Goal: Task Accomplishment & Management: Complete application form

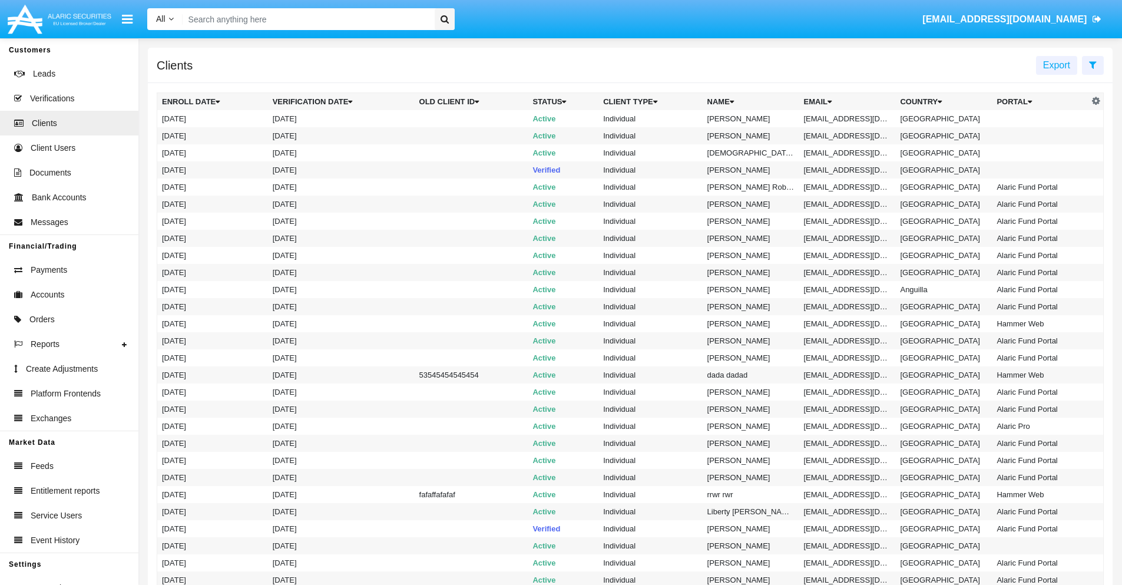
click at [1092, 64] on icon at bounding box center [1093, 64] width 8 height 9
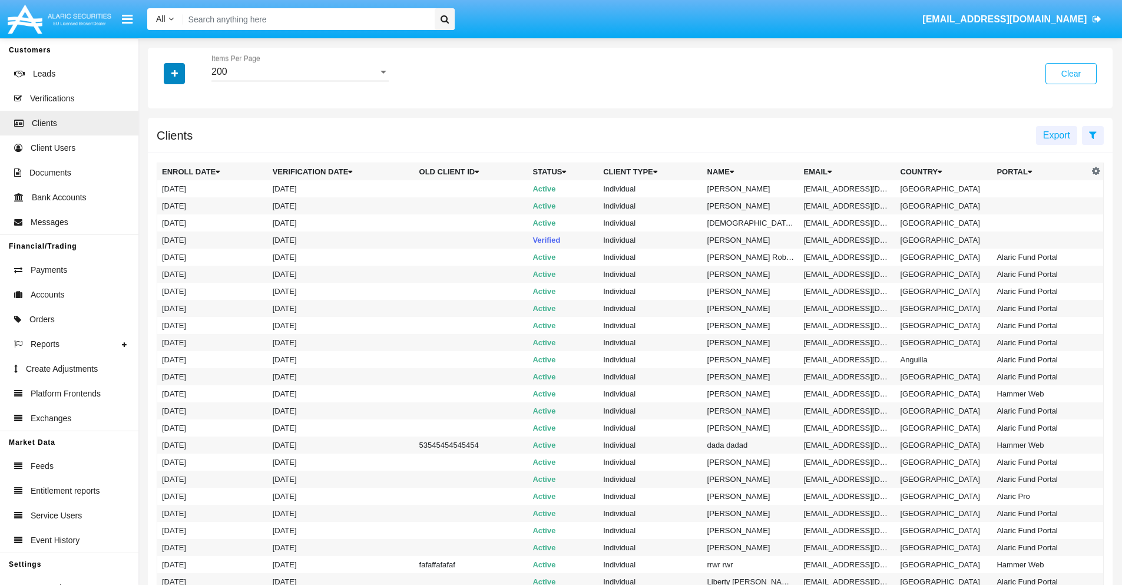
click at [174, 73] on icon "button" at bounding box center [174, 73] width 6 height 8
click at [183, 200] on span "Email" at bounding box center [183, 200] width 24 height 14
click at [162, 205] on input "Email" at bounding box center [161, 205] width 1 height 1
checkbox input "true"
click at [174, 73] on icon "button" at bounding box center [174, 73] width 6 height 8
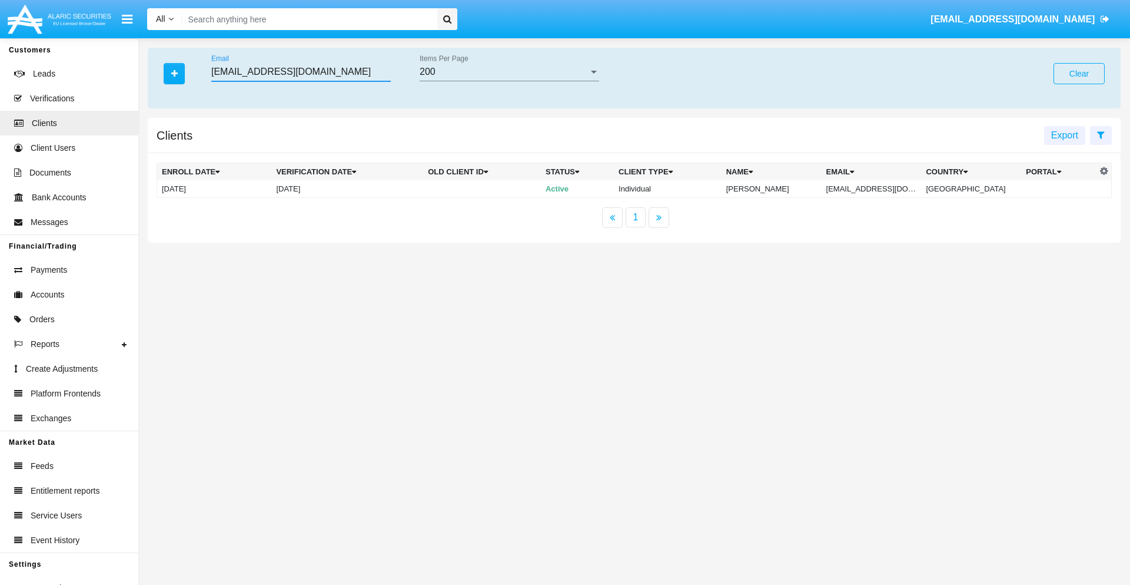
type input "c25epl@hhj6ab.us"
click at [880, 188] on td "c25epl@hhj6ab.us" at bounding box center [872, 189] width 100 height 18
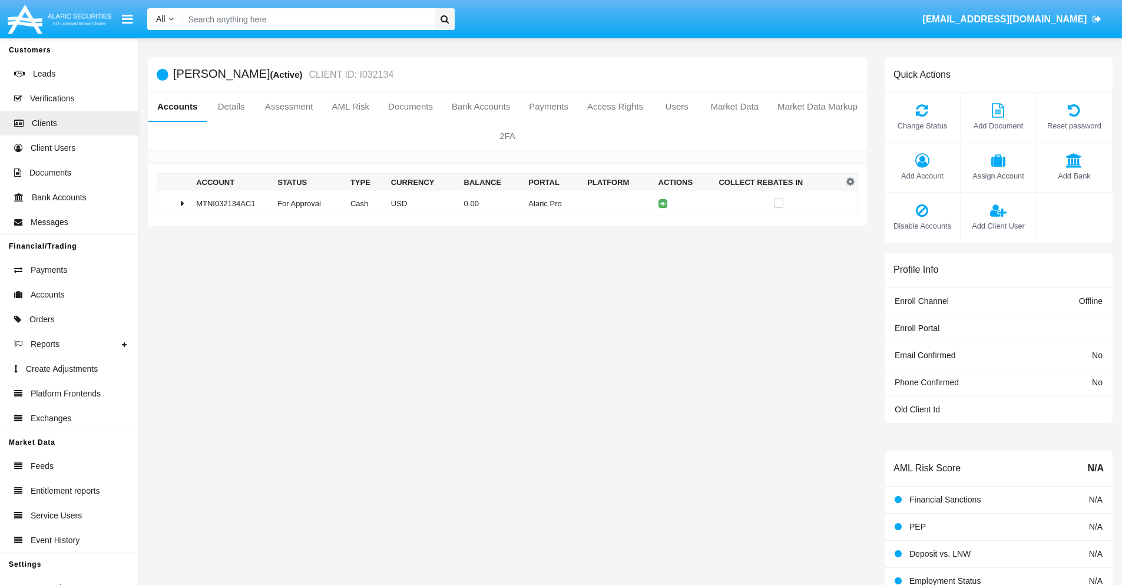
click at [1073, 175] on span "Add Bank" at bounding box center [1074, 175] width 64 height 11
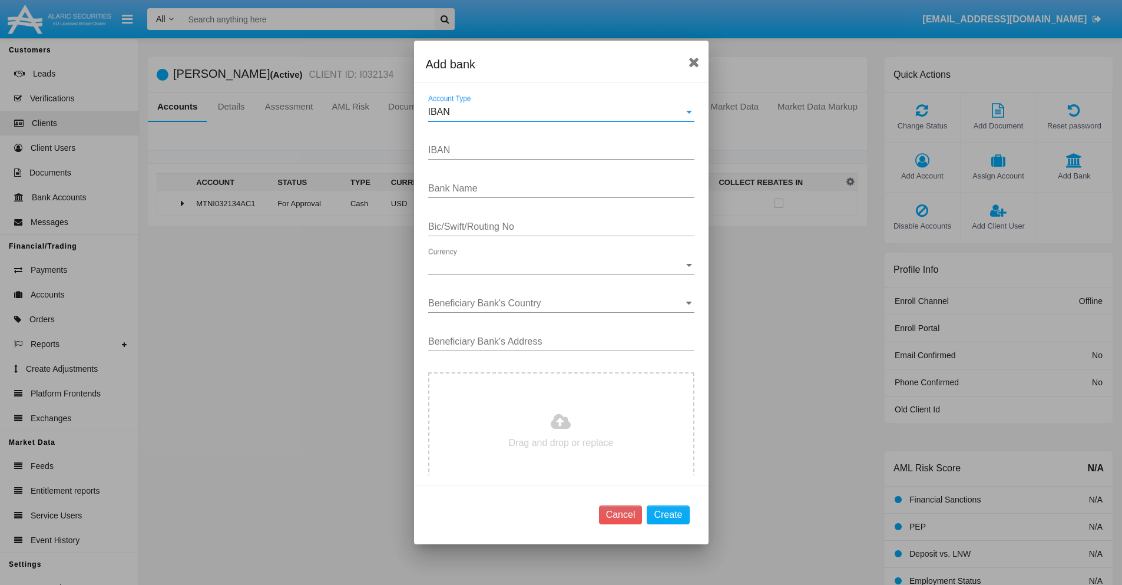
click at [556, 112] on div "IBAN" at bounding box center [556, 112] width 256 height 11
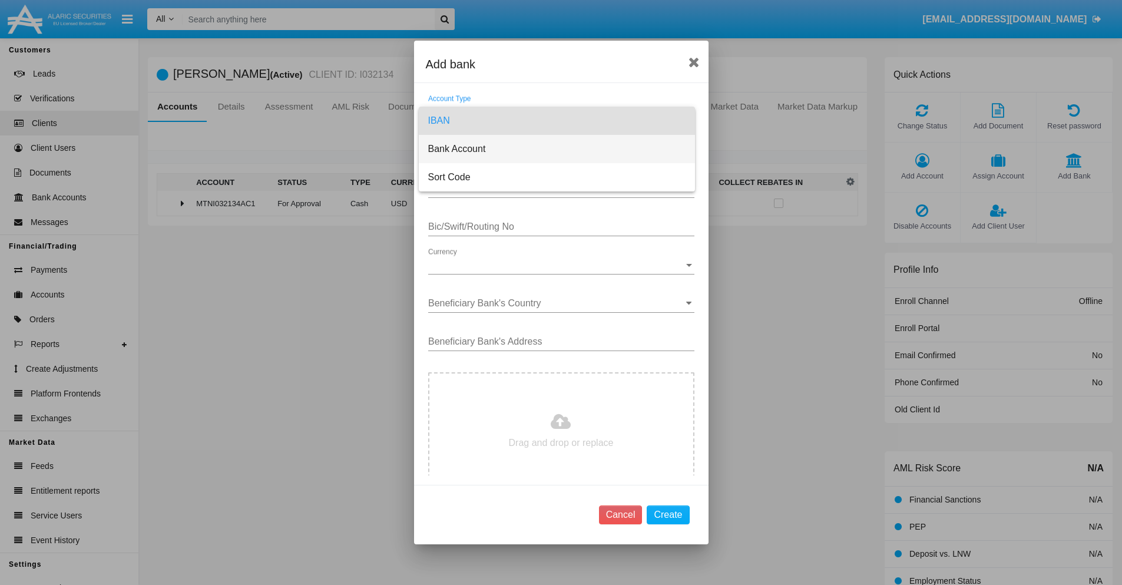
click at [556, 149] on span "Bank Account" at bounding box center [556, 149] width 257 height 28
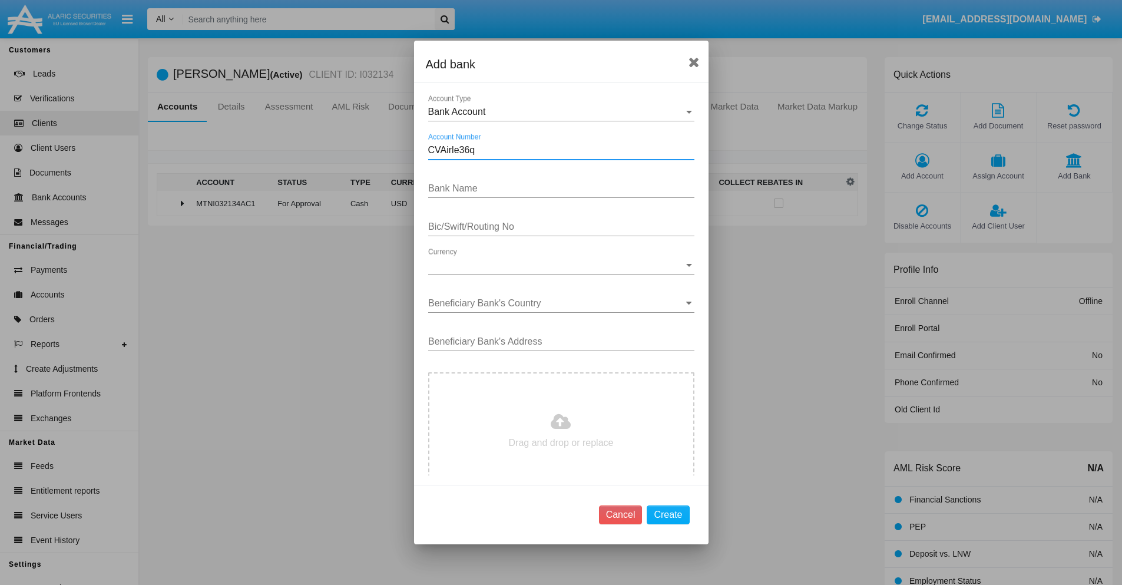
type input "CVAirle36q"
type input "GSUNgVFPCLUWiEr"
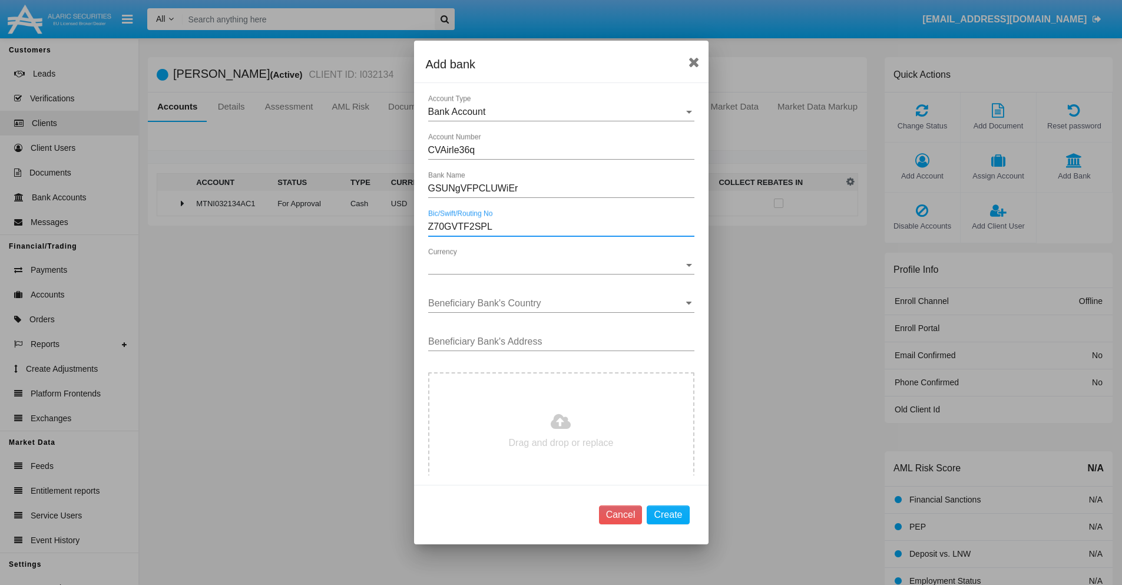
type input "Z70GVTF2SPL"
click at [556, 265] on span "Currency" at bounding box center [556, 265] width 256 height 11
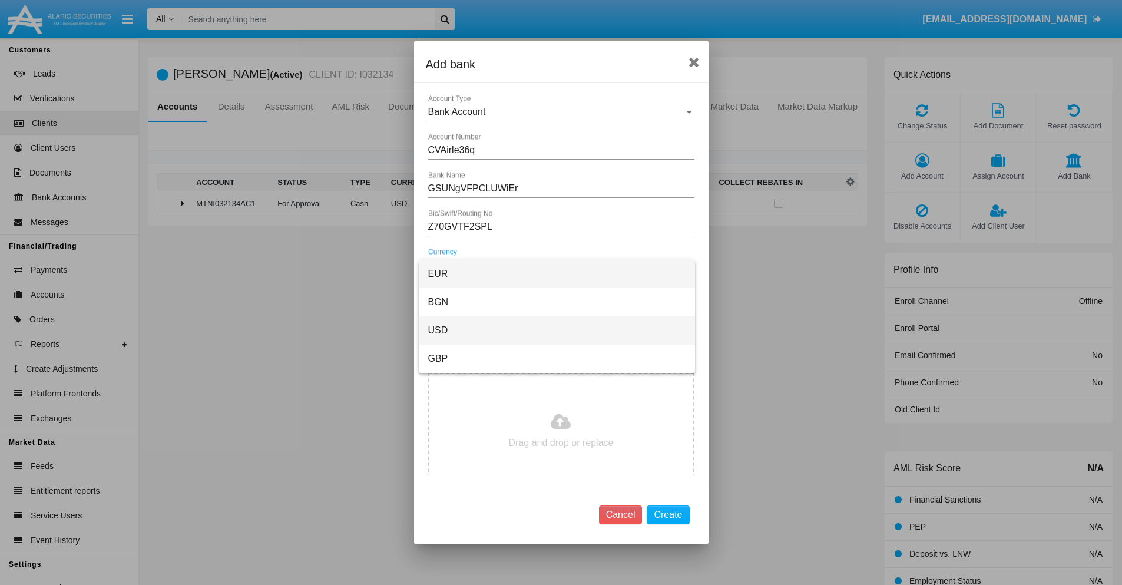
click at [556, 330] on span "USD" at bounding box center [556, 330] width 257 height 28
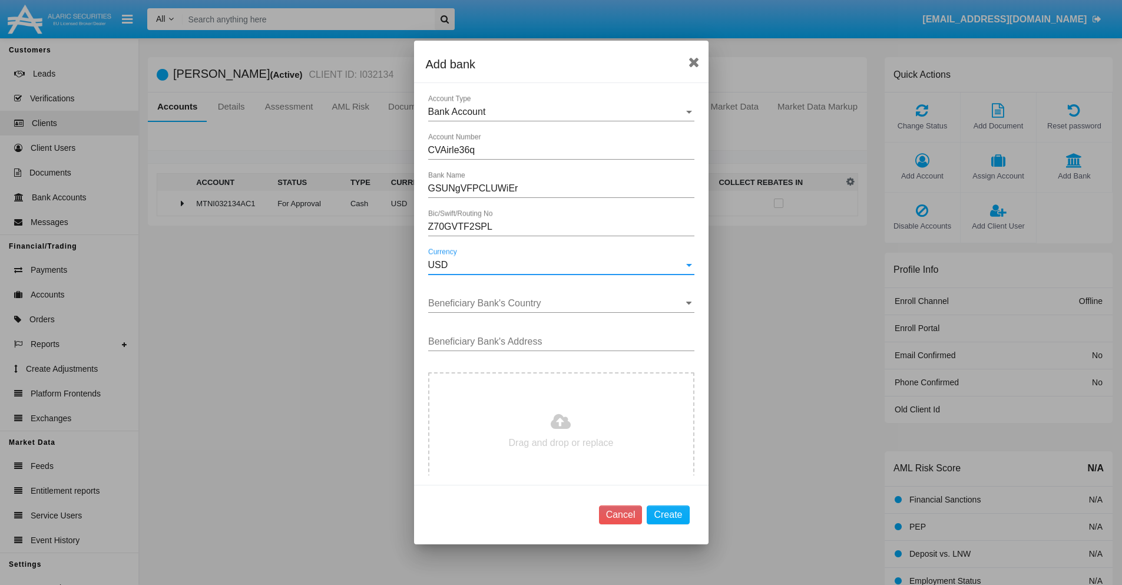
click at [556, 303] on input "Beneficiary Bank's Country" at bounding box center [561, 303] width 266 height 11
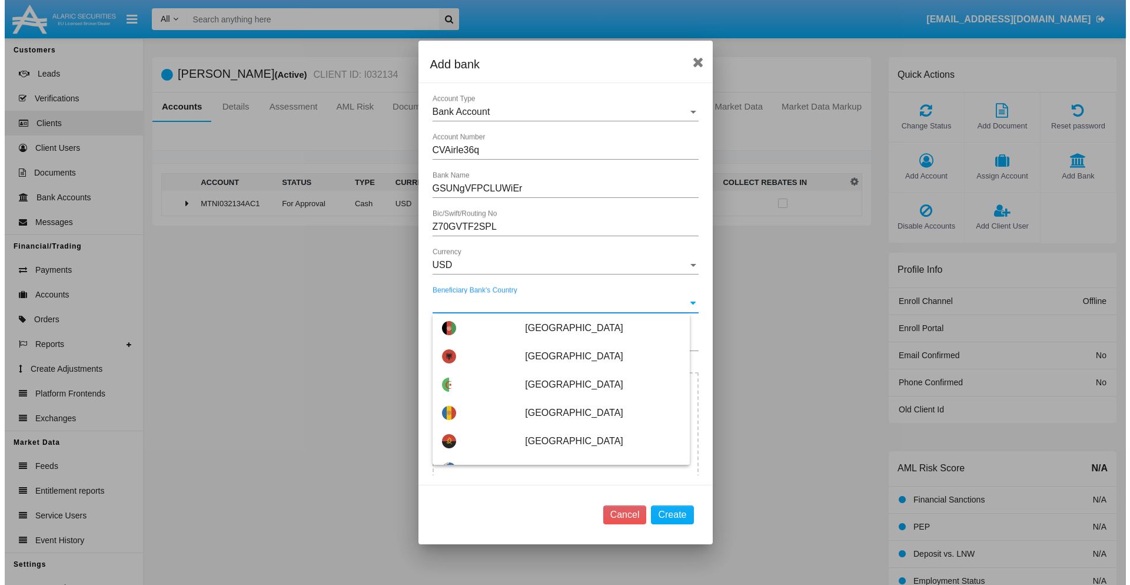
scroll to position [4484, 0]
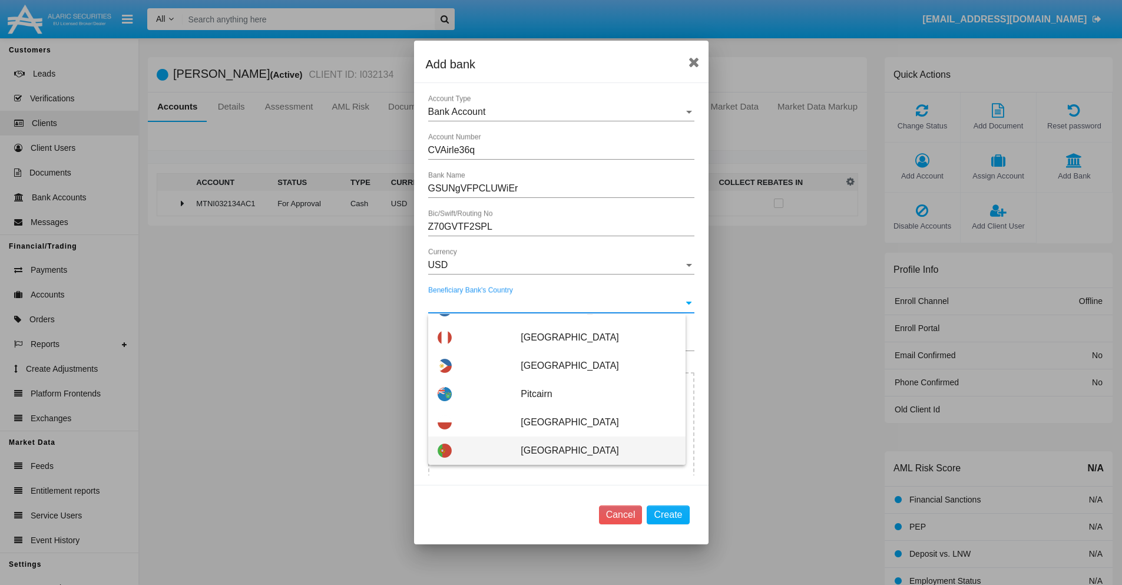
click at [592, 450] on span "Portugal" at bounding box center [597, 450] width 155 height 28
type input "Portugal"
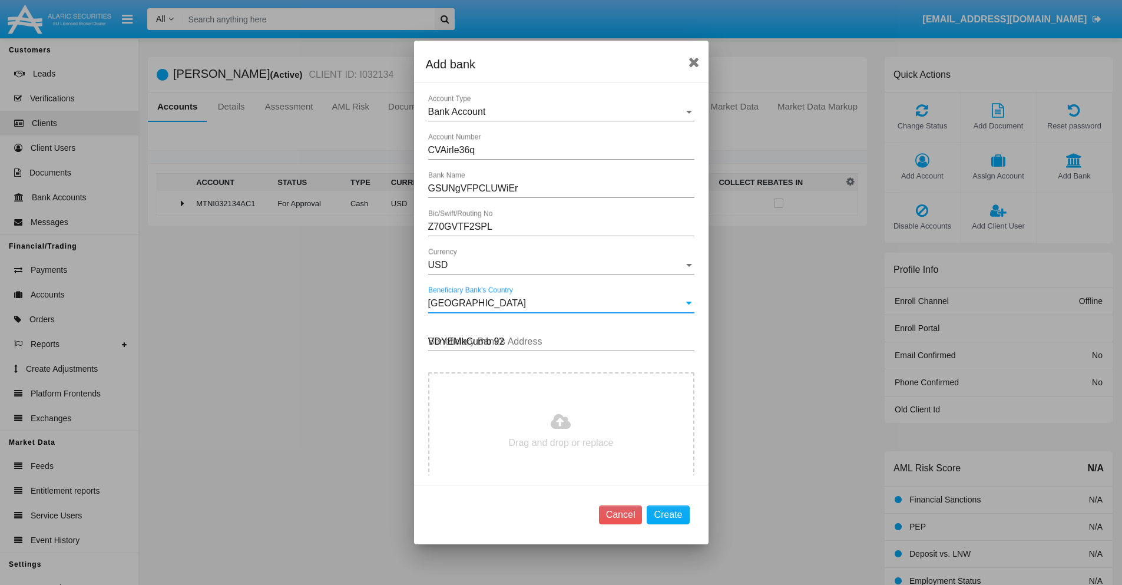
type input "VDYEMkCumb 924"
type input "C:\fakepath\bank-statement.png"
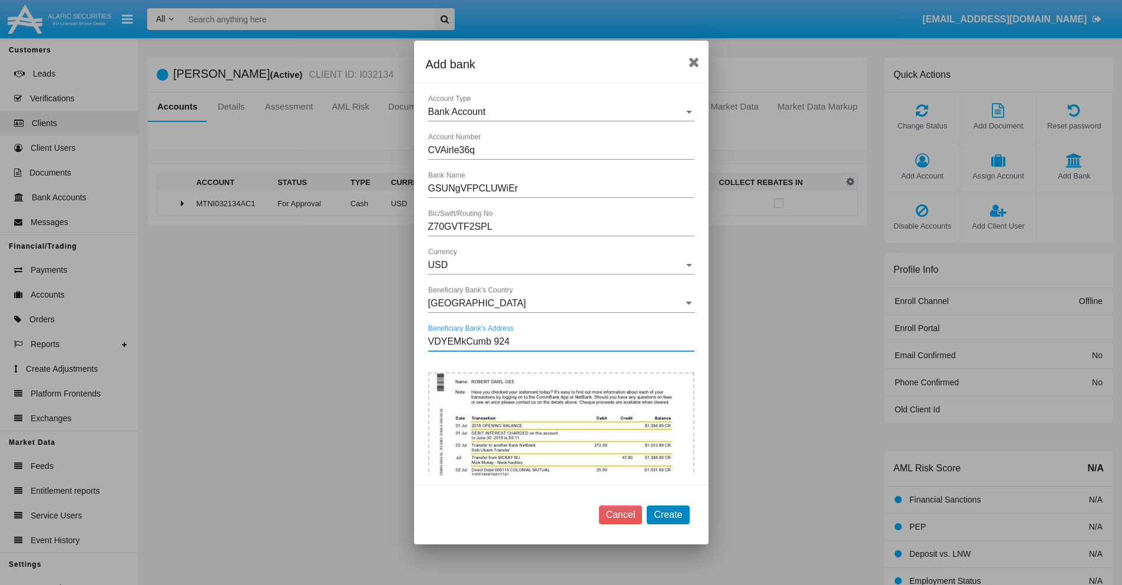
click at [668, 514] on button "Create" at bounding box center [667, 514] width 42 height 19
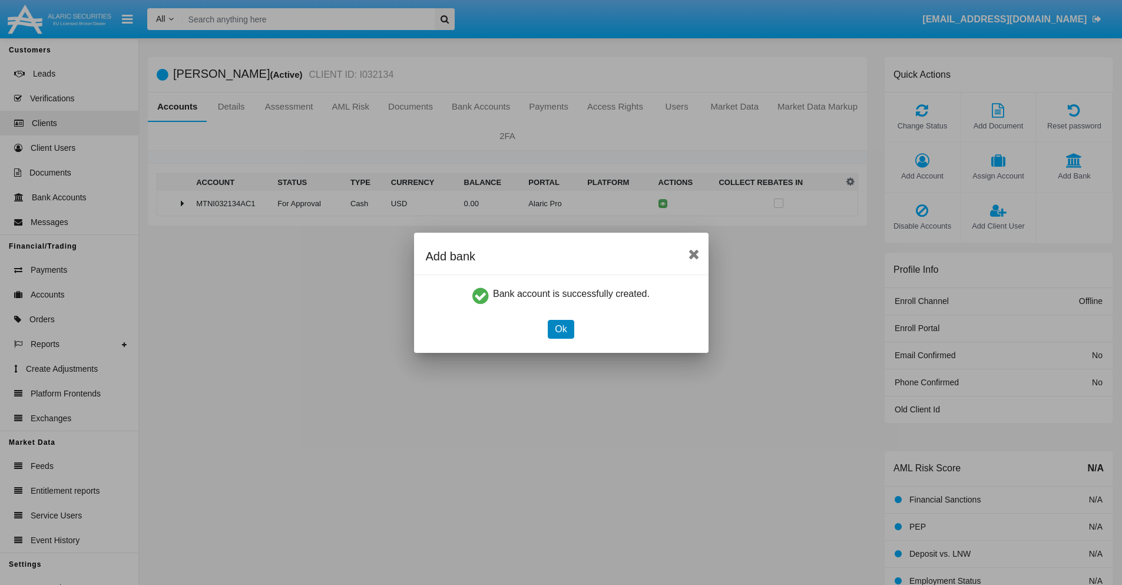
click at [560, 329] on button "Ok" at bounding box center [561, 329] width 26 height 19
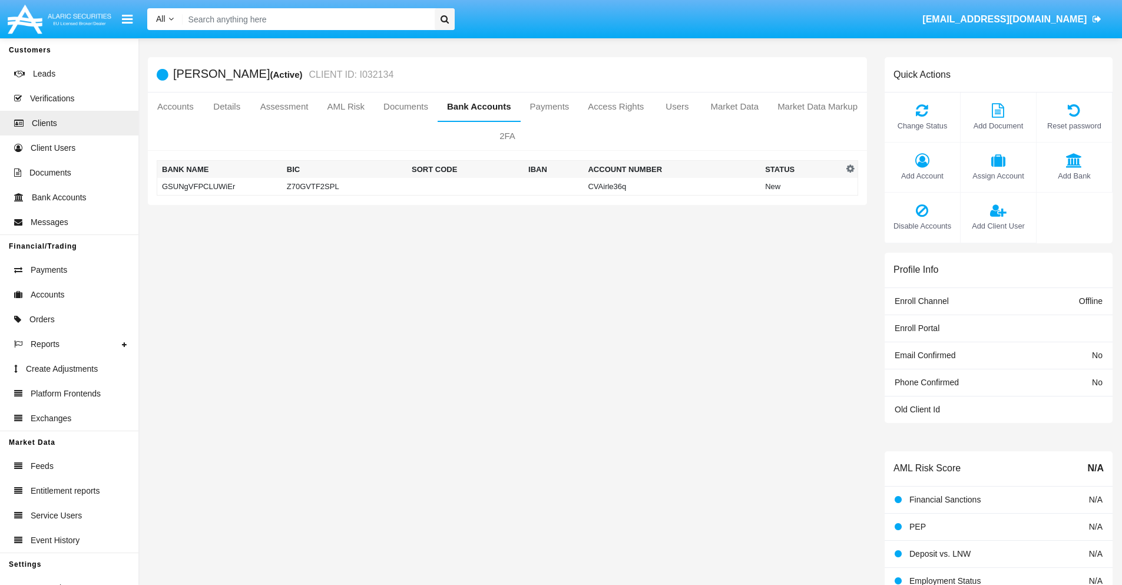
click at [219, 186] on td "GSUNgVFPCLUWiEr" at bounding box center [219, 187] width 125 height 18
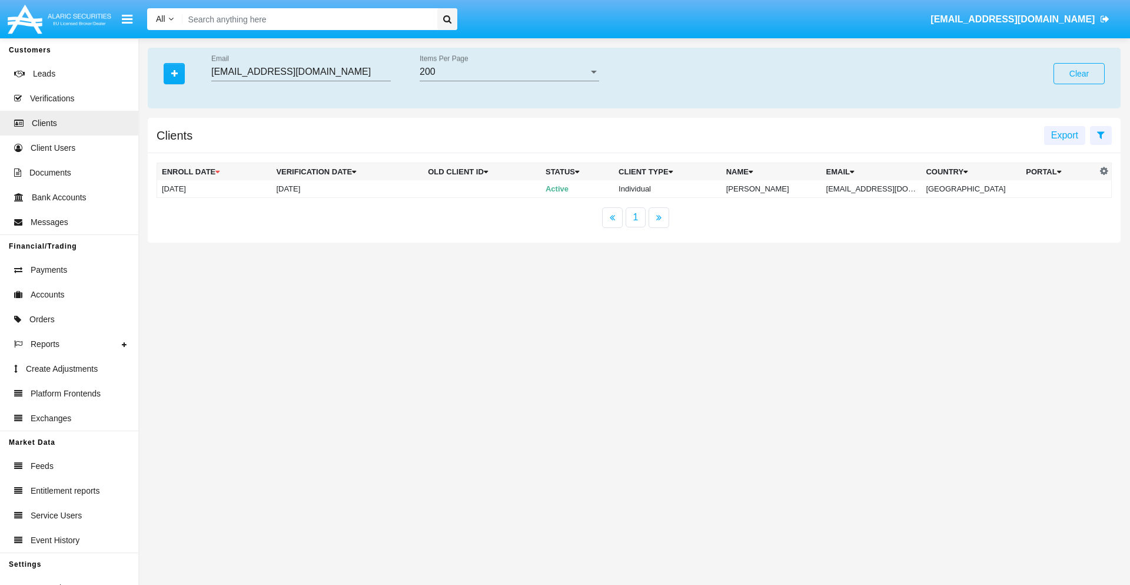
click at [1079, 74] on button "Clear" at bounding box center [1079, 73] width 51 height 21
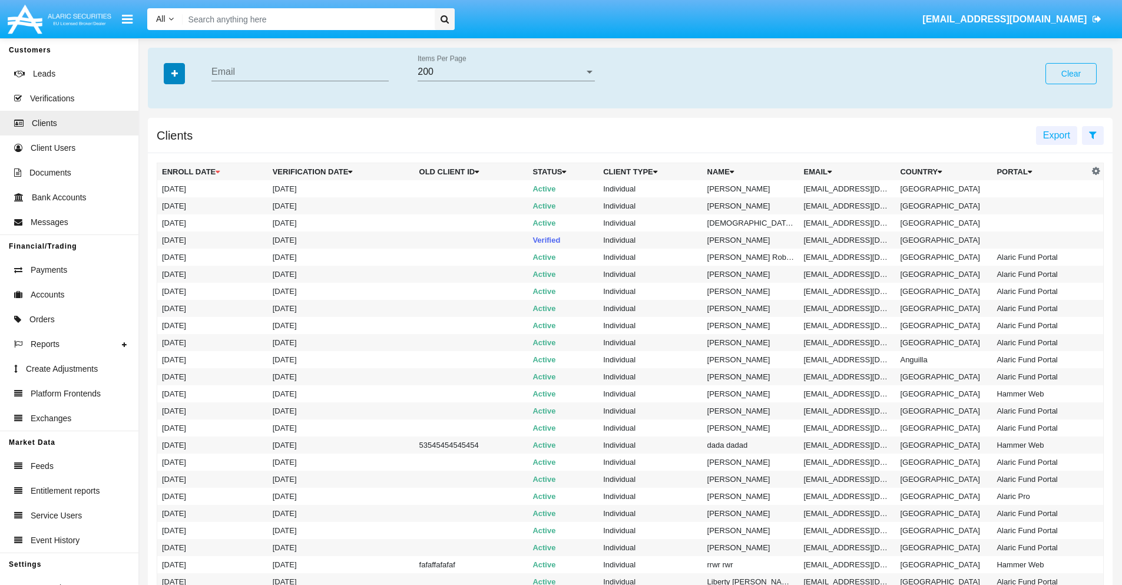
click at [174, 73] on icon "button" at bounding box center [174, 73] width 6 height 8
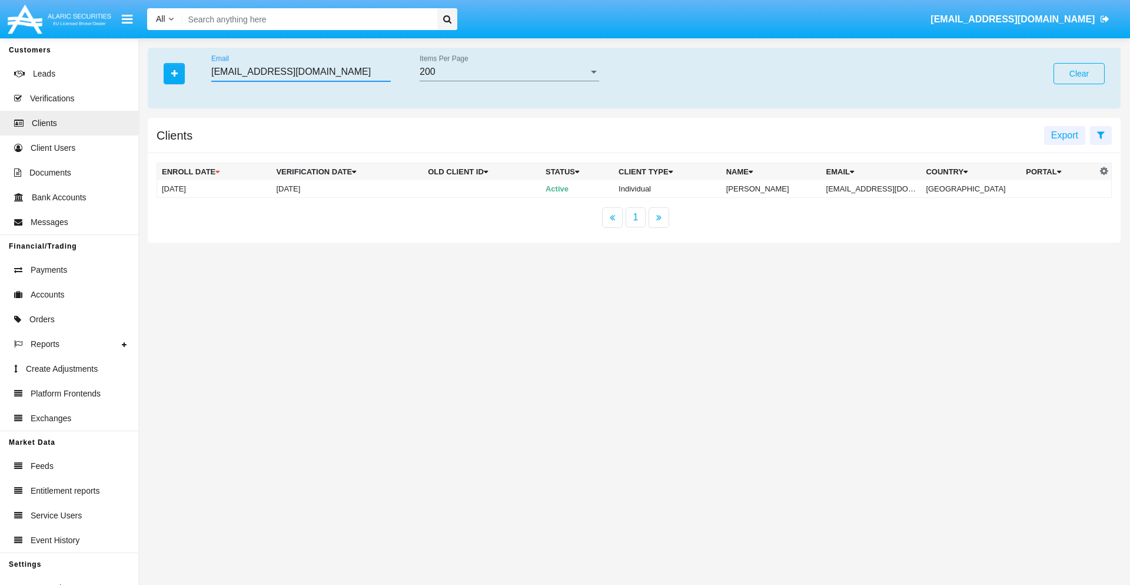
type input "[EMAIL_ADDRESS][DOMAIN_NAME]"
click at [880, 188] on td "[EMAIL_ADDRESS][DOMAIN_NAME]" at bounding box center [872, 189] width 100 height 18
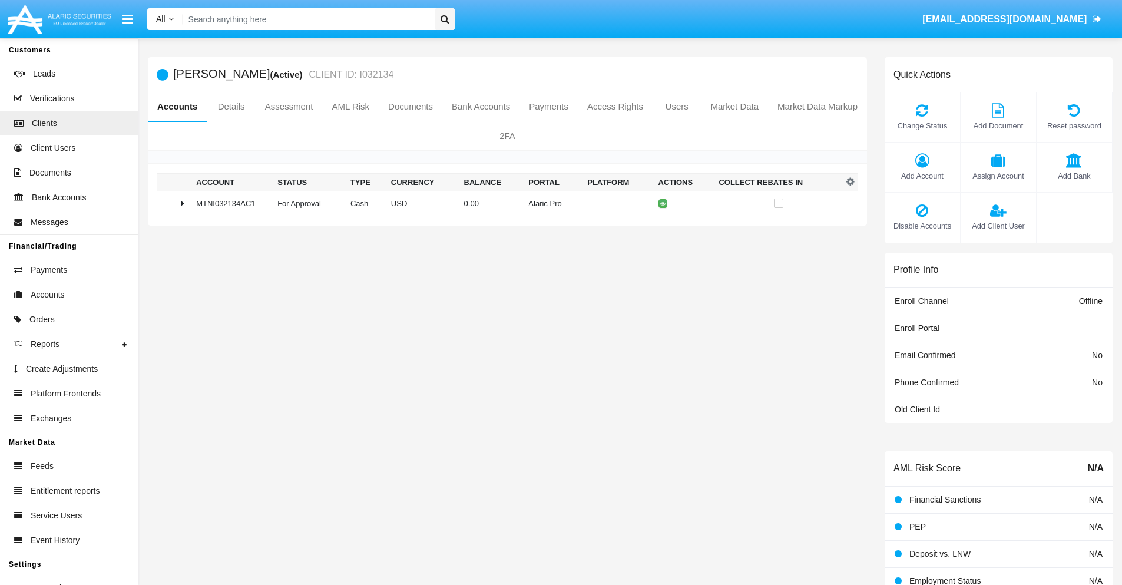
click at [1073, 175] on span "Add Bank" at bounding box center [1074, 175] width 64 height 11
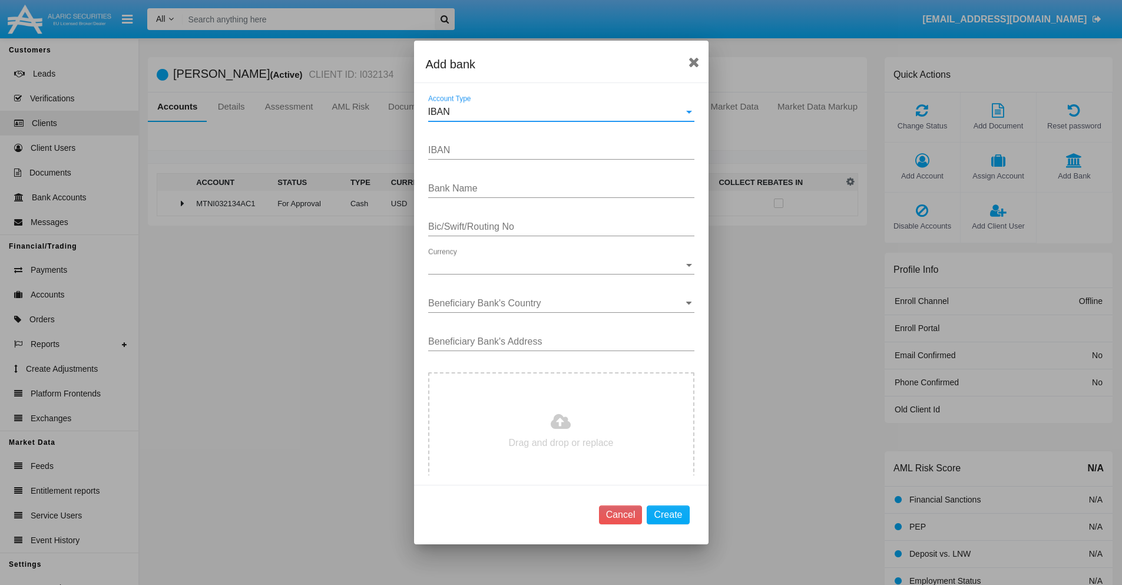
click at [556, 112] on div "IBAN" at bounding box center [556, 112] width 256 height 11
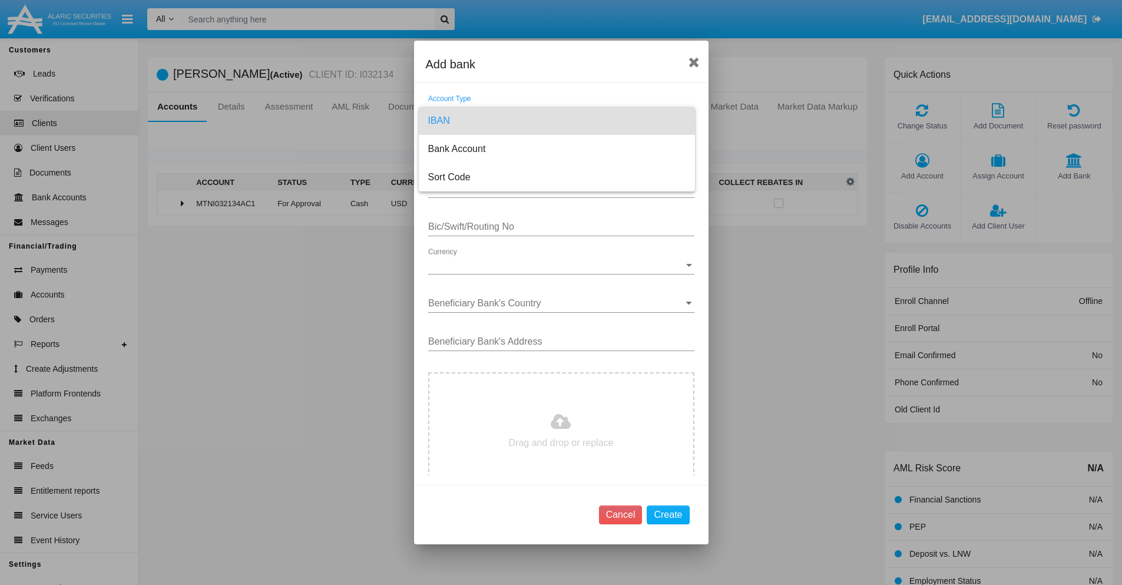
click at [556, 121] on span "IBAN" at bounding box center [556, 121] width 257 height 28
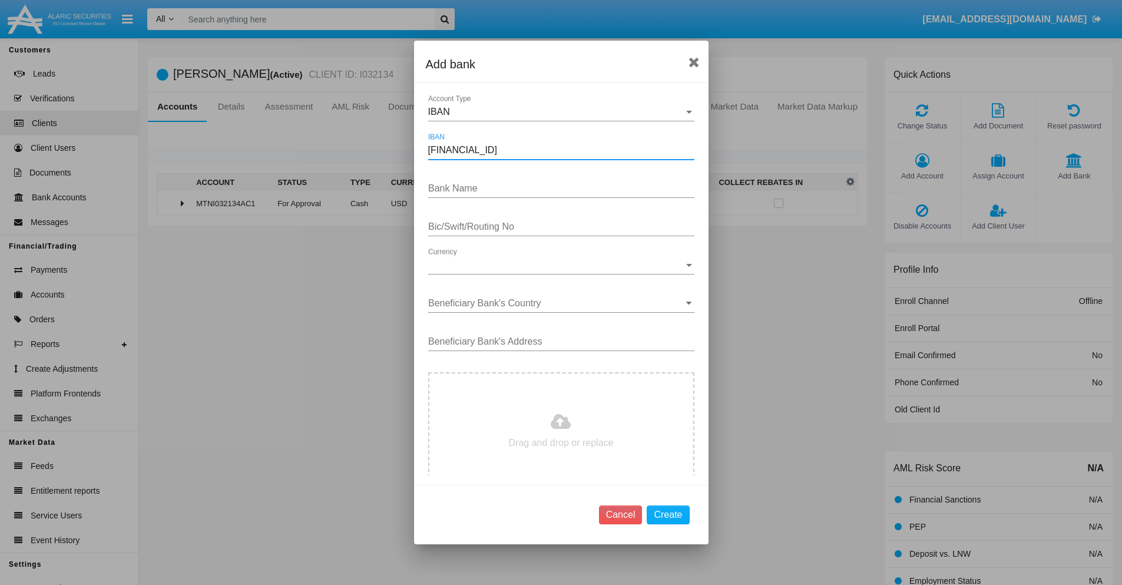
type input "DE31500105175143186793"
type input "dpdCLEUoqbUHQun"
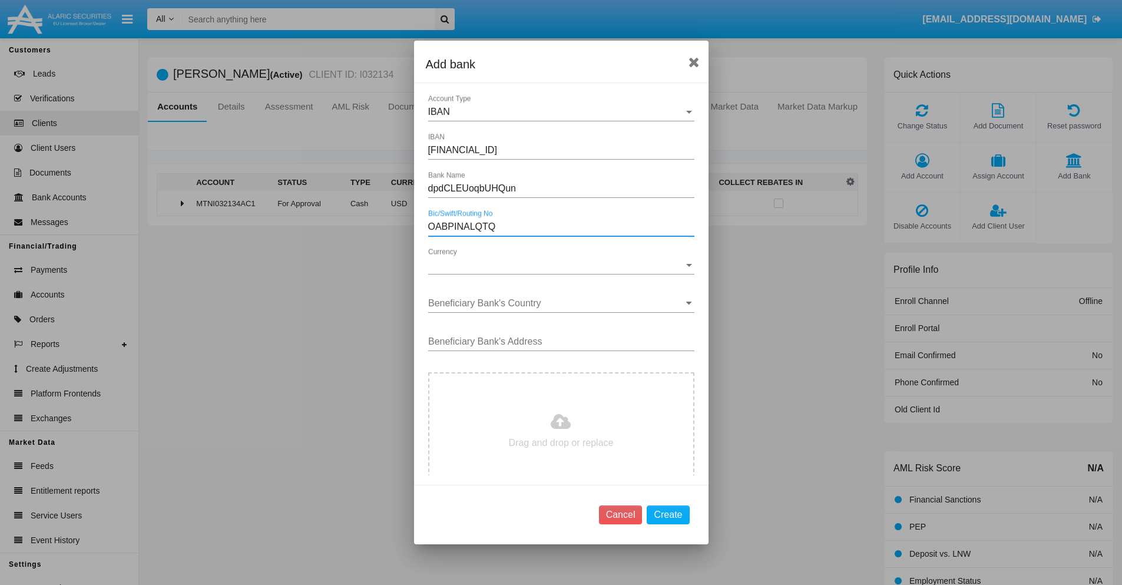
type input "OABPINALQTQ"
click at [556, 265] on span "Currency" at bounding box center [556, 265] width 256 height 11
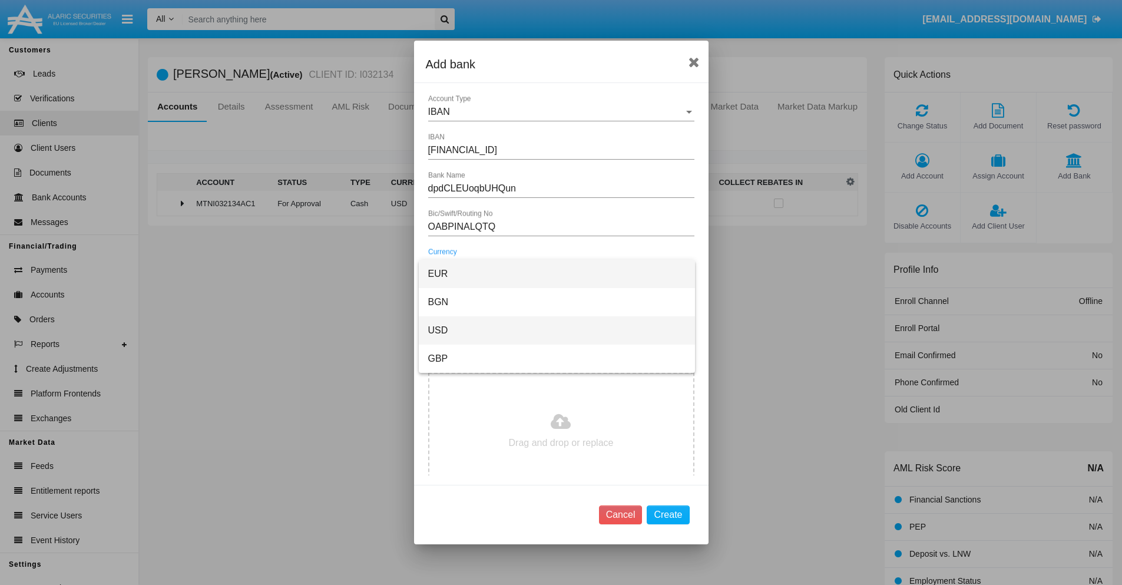
click at [556, 330] on span "USD" at bounding box center [556, 330] width 257 height 28
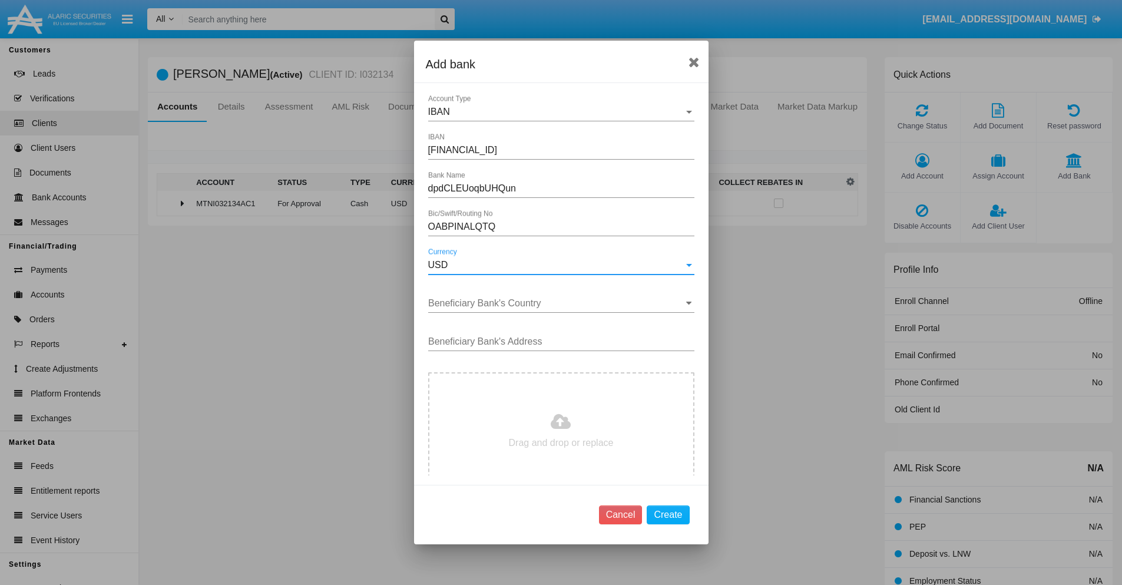
click at [556, 303] on input "Beneficiary Bank's Country" at bounding box center [561, 303] width 266 height 11
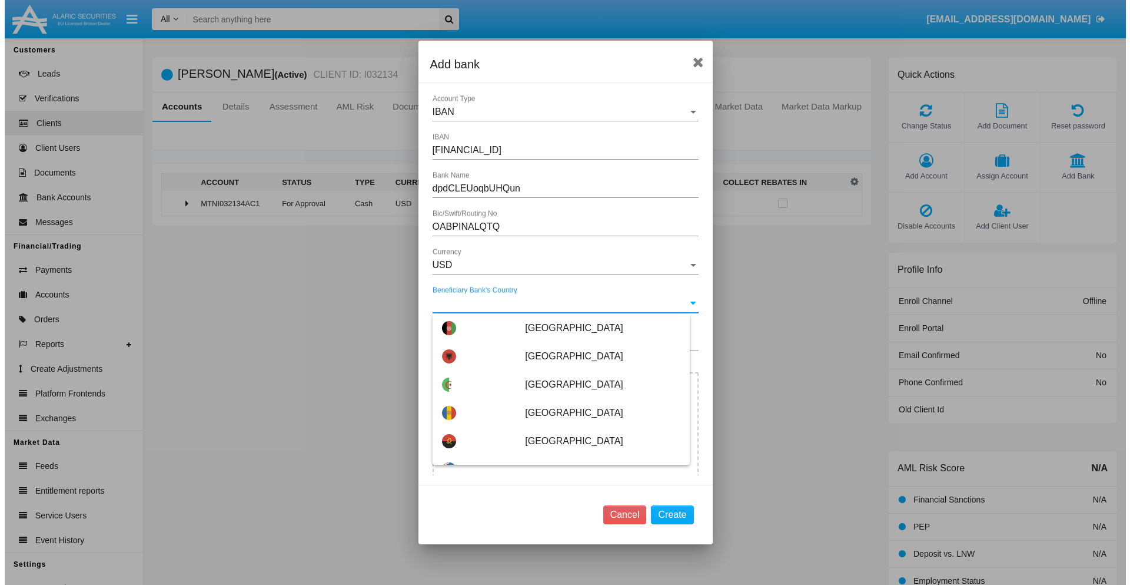
scroll to position [6151, 0]
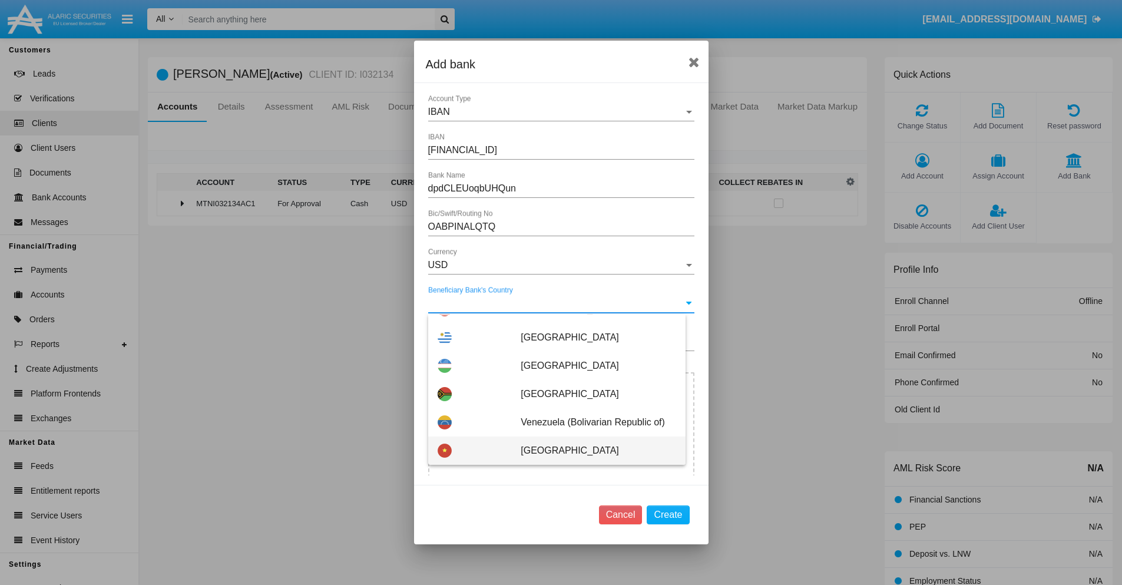
click at [592, 450] on span "Vietnam" at bounding box center [597, 450] width 155 height 28
type input "Vietnam"
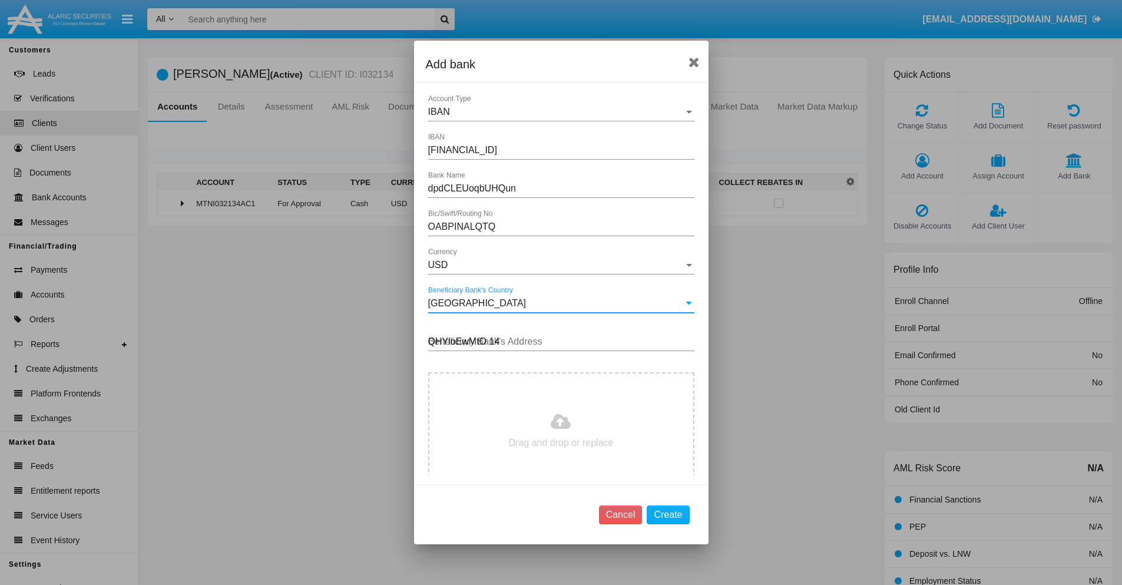
type input "QHYloEwMtO 148"
type input "C:\fakepath\bank-statement.png"
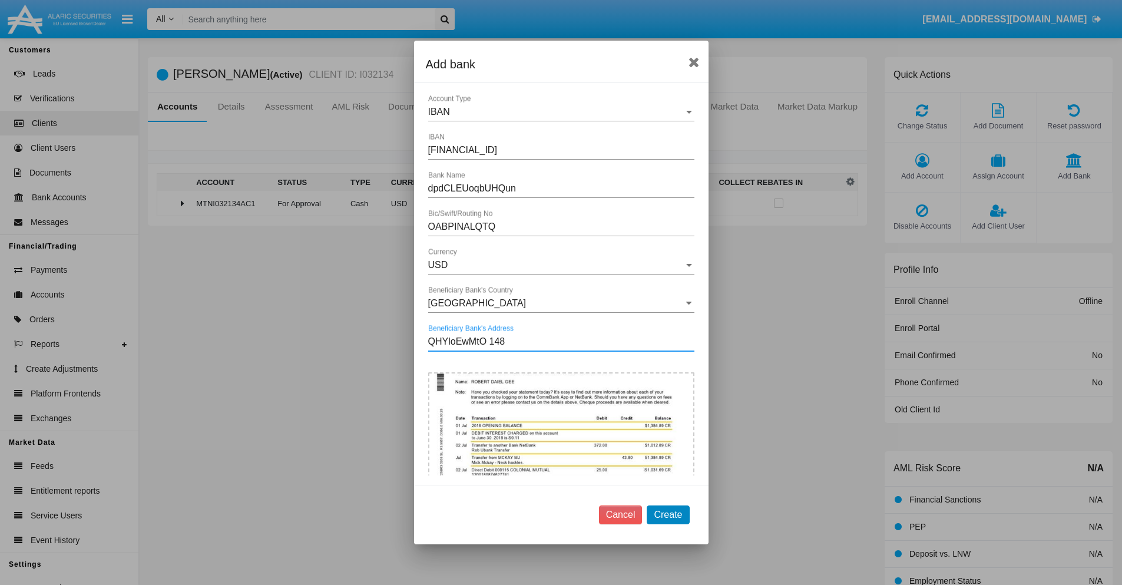
click at [668, 514] on button "Create" at bounding box center [667, 514] width 42 height 19
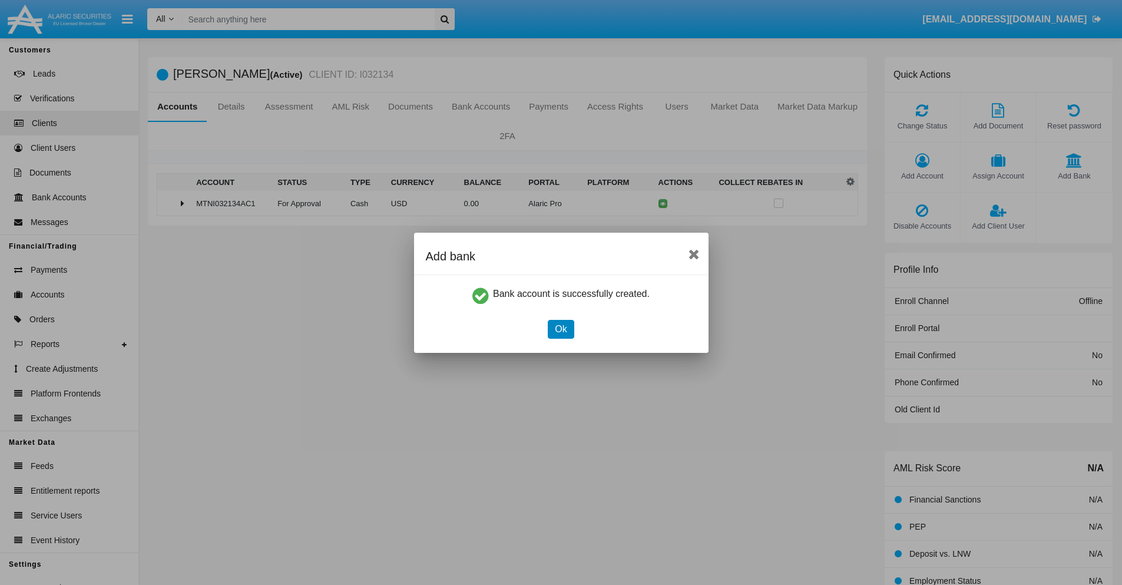
click at [560, 329] on button "Ok" at bounding box center [561, 329] width 26 height 19
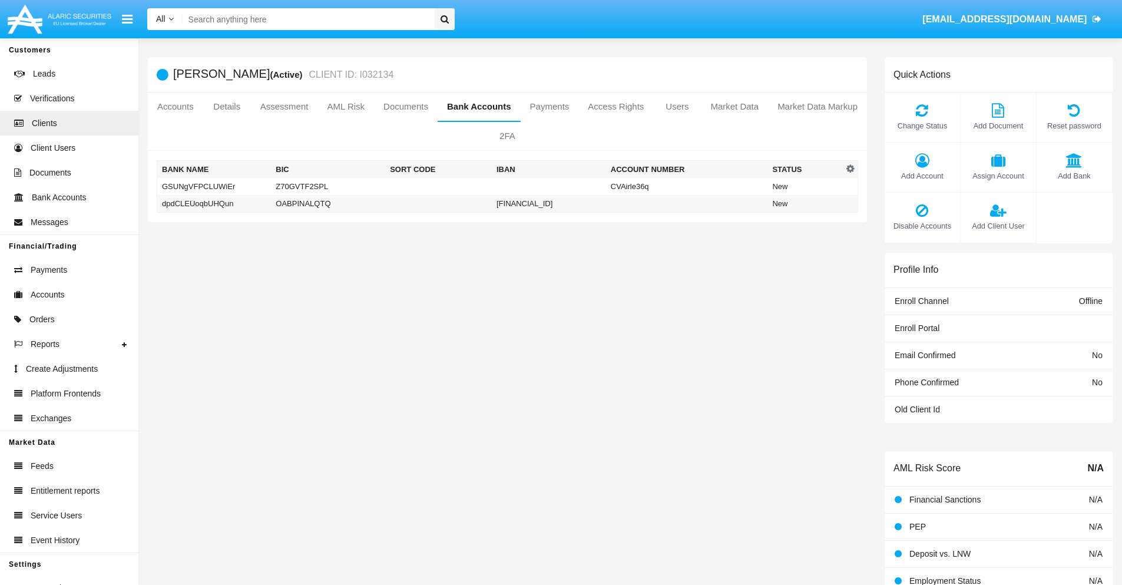
click at [214, 203] on td "dpdCLEUoqbUHQun" at bounding box center [214, 204] width 114 height 18
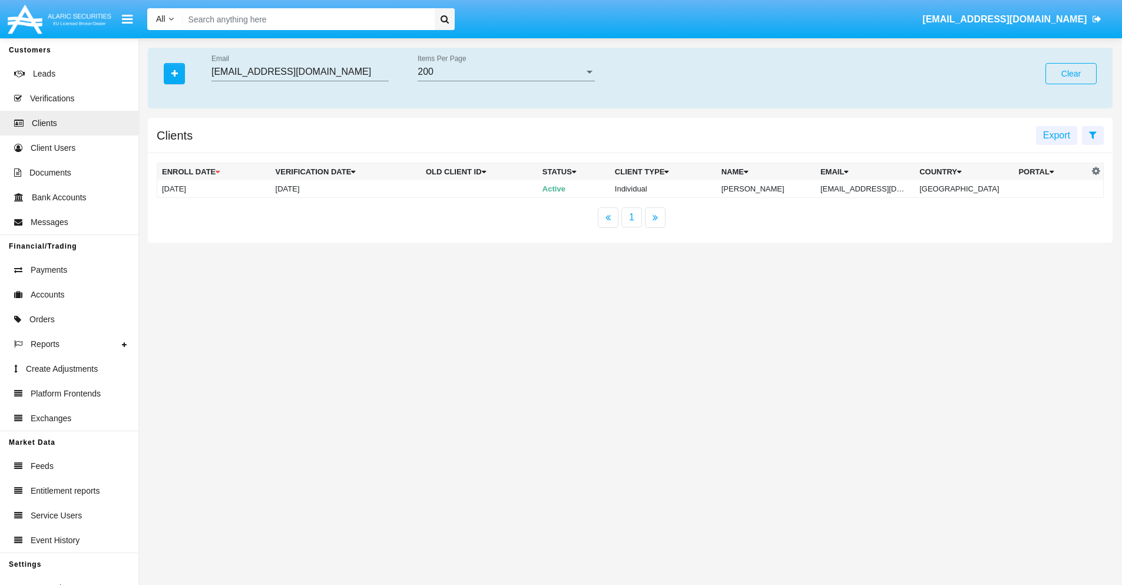
click at [1070, 74] on button "Clear" at bounding box center [1070, 73] width 51 height 21
